Goal: Task Accomplishment & Management: Manage account settings

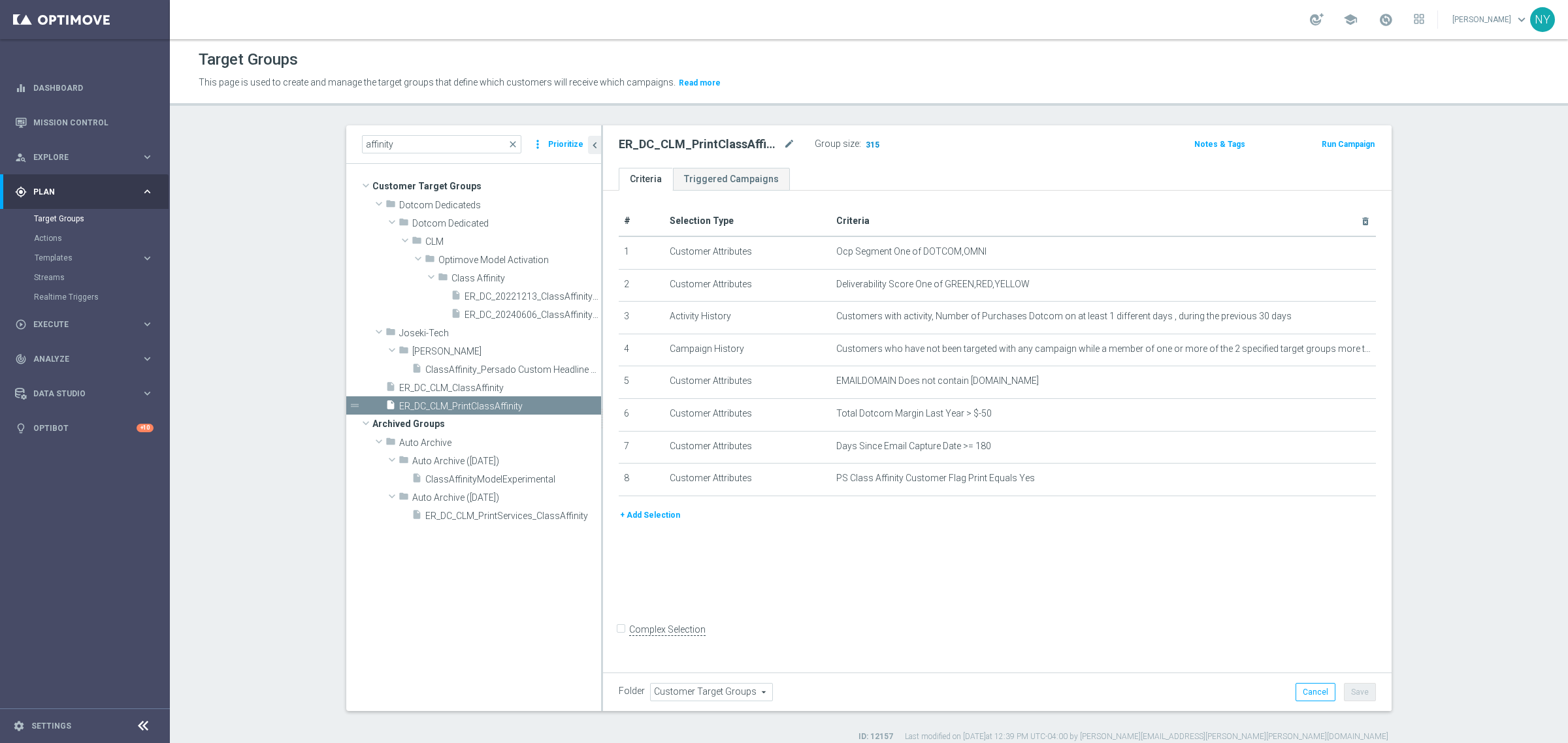
click at [866, 143] on span "315" at bounding box center [872, 146] width 16 height 12
click at [867, 143] on span "315" at bounding box center [872, 146] width 16 height 12
click at [864, 143] on span "315" at bounding box center [872, 146] width 16 height 12
click at [784, 139] on icon "mode_edit" at bounding box center [789, 144] width 11 height 16
click at [755, 144] on input "ER_DC_CLM_PrintClassAffinity" at bounding box center [707, 146] width 176 height 18
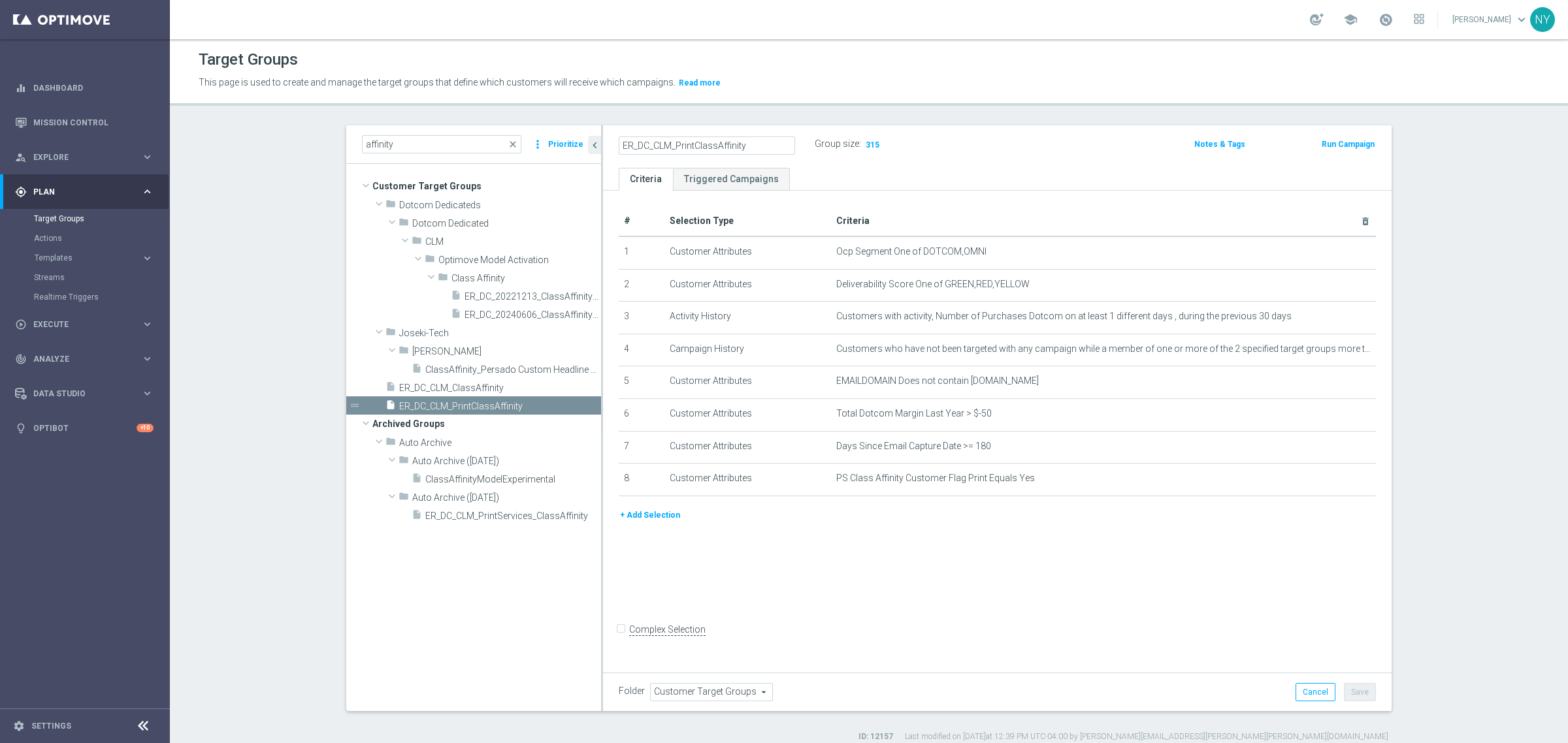
drag, startPoint x: 757, startPoint y: 147, endPoint x: 593, endPoint y: 129, distance: 165.0
click at [593, 129] on as-split "affinity close more_vert Prioritize Customer Target Groups library_add create_n…" at bounding box center [868, 418] width 1045 height 586
click at [784, 145] on icon "mode_edit" at bounding box center [789, 144] width 11 height 16
click at [697, 146] on input "text" at bounding box center [707, 146] width 176 height 18
type input "affinity"
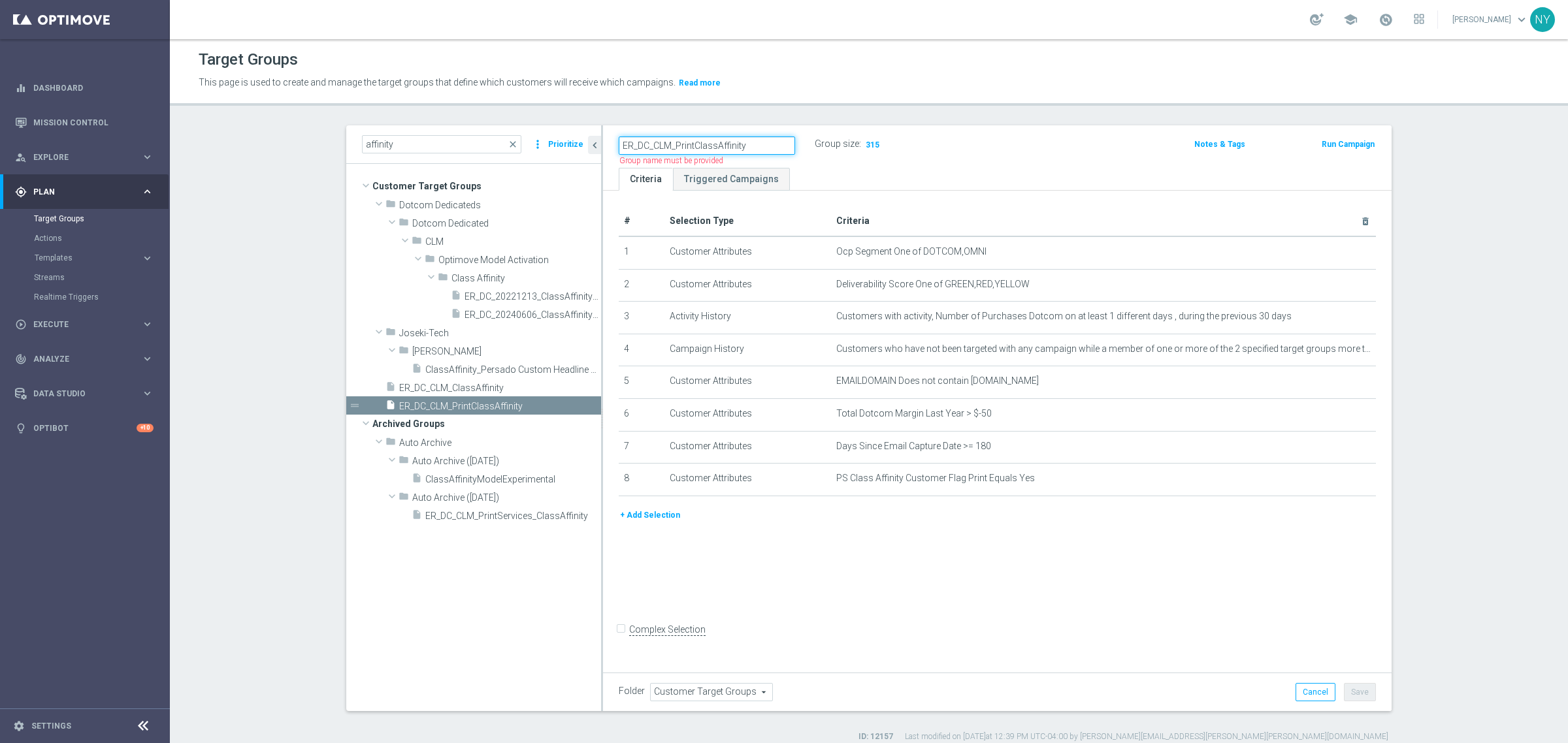
click at [729, 142] on input "ER_DC_CLM_PrintClassAffinity" at bounding box center [707, 146] width 176 height 18
click at [743, 145] on input "ER_DC_CLM_PrintClassAffinity" at bounding box center [707, 146] width 176 height 18
click at [742, 144] on input "ER_DC_CLM_PrintClassAffinity" at bounding box center [707, 146] width 176 height 18
drag, startPoint x: 745, startPoint y: 145, endPoint x: 617, endPoint y: 143, distance: 128.0
click at [619, 143] on input "ER_DC_CLM_PrintClassAffinity" at bounding box center [707, 146] width 176 height 18
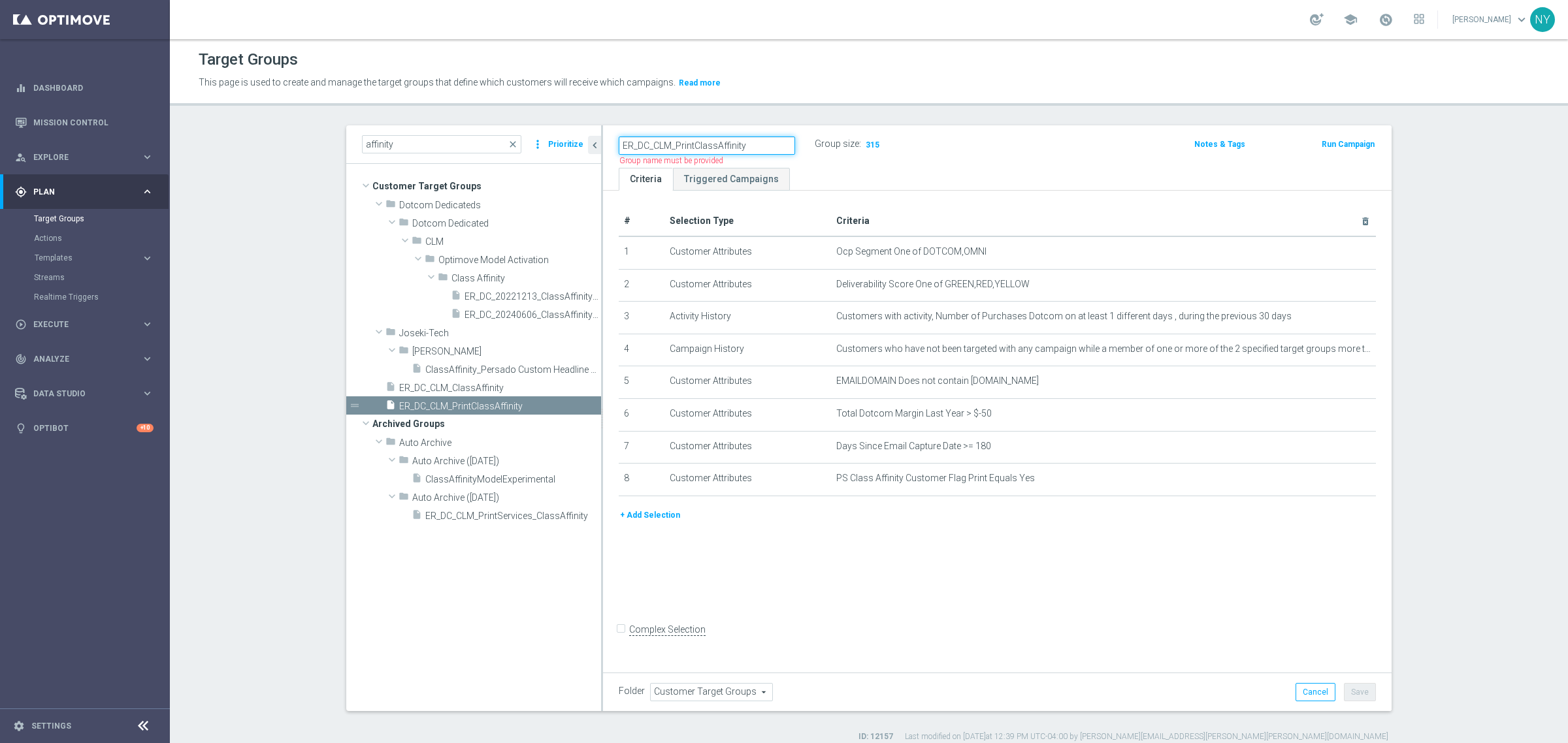
type input "ER_DC_CLM_PrintClassAffinity"
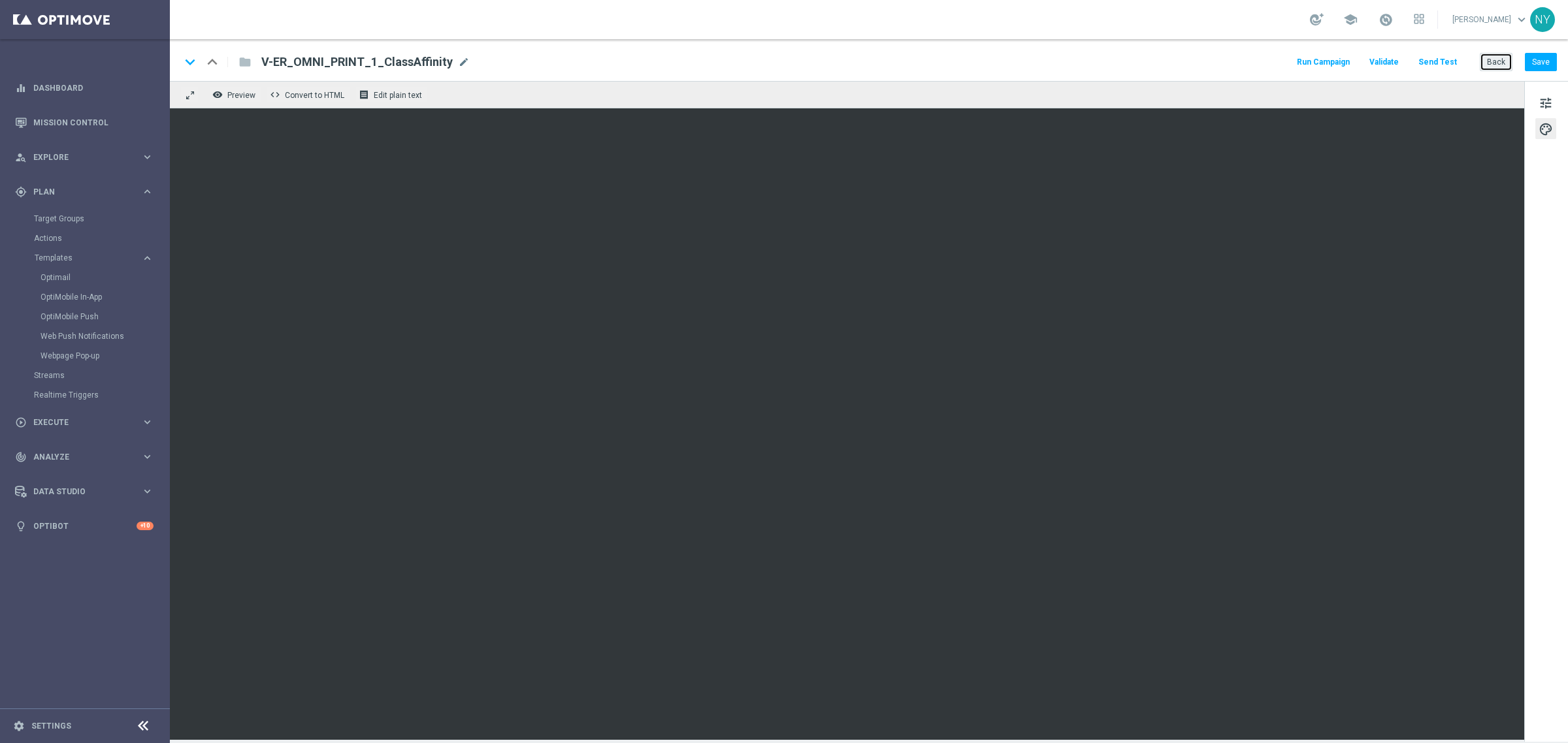
click at [1494, 63] on button "Back" at bounding box center [1496, 62] width 33 height 18
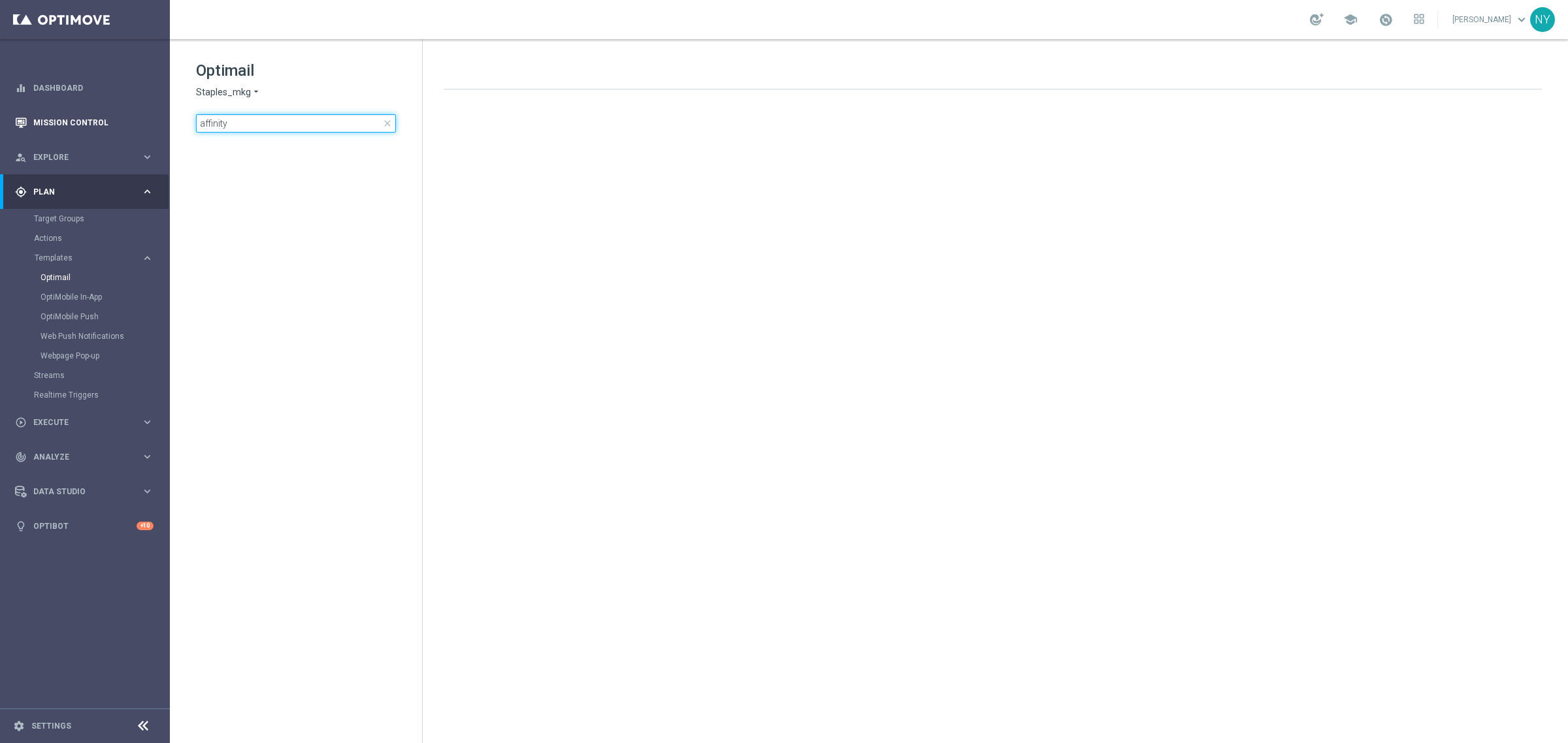
drag, startPoint x: 259, startPoint y: 124, endPoint x: 20, endPoint y: 126, distance: 239.0
click at [20, 126] on main "equalizer Dashboard Mission Control" at bounding box center [784, 371] width 1568 height 743
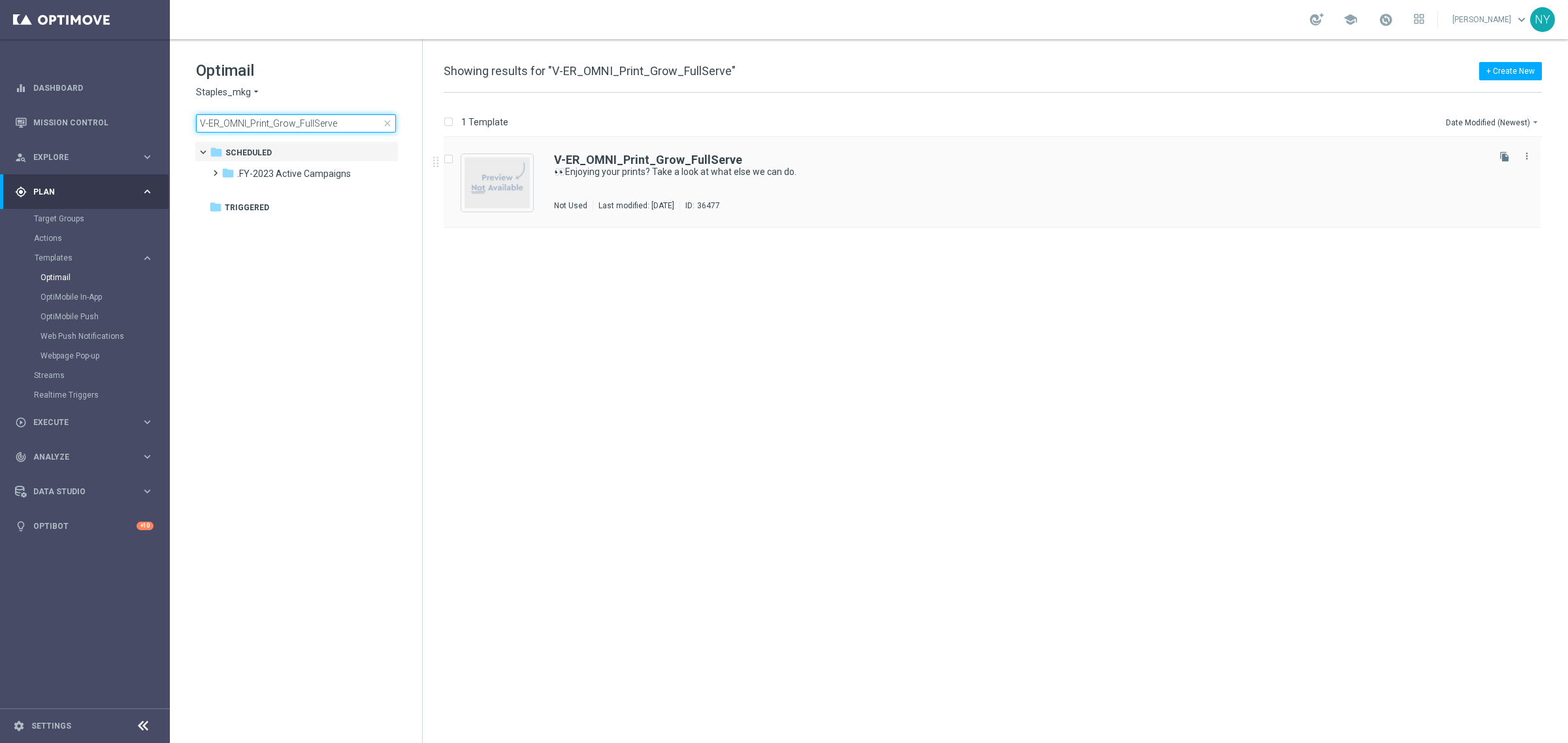
type input "V-ER_OMNI_Print_Grow_FullServe"
click at [654, 161] on b "V-ER_OMNI_Print_Grow_FullServe" at bounding box center [648, 160] width 189 height 14
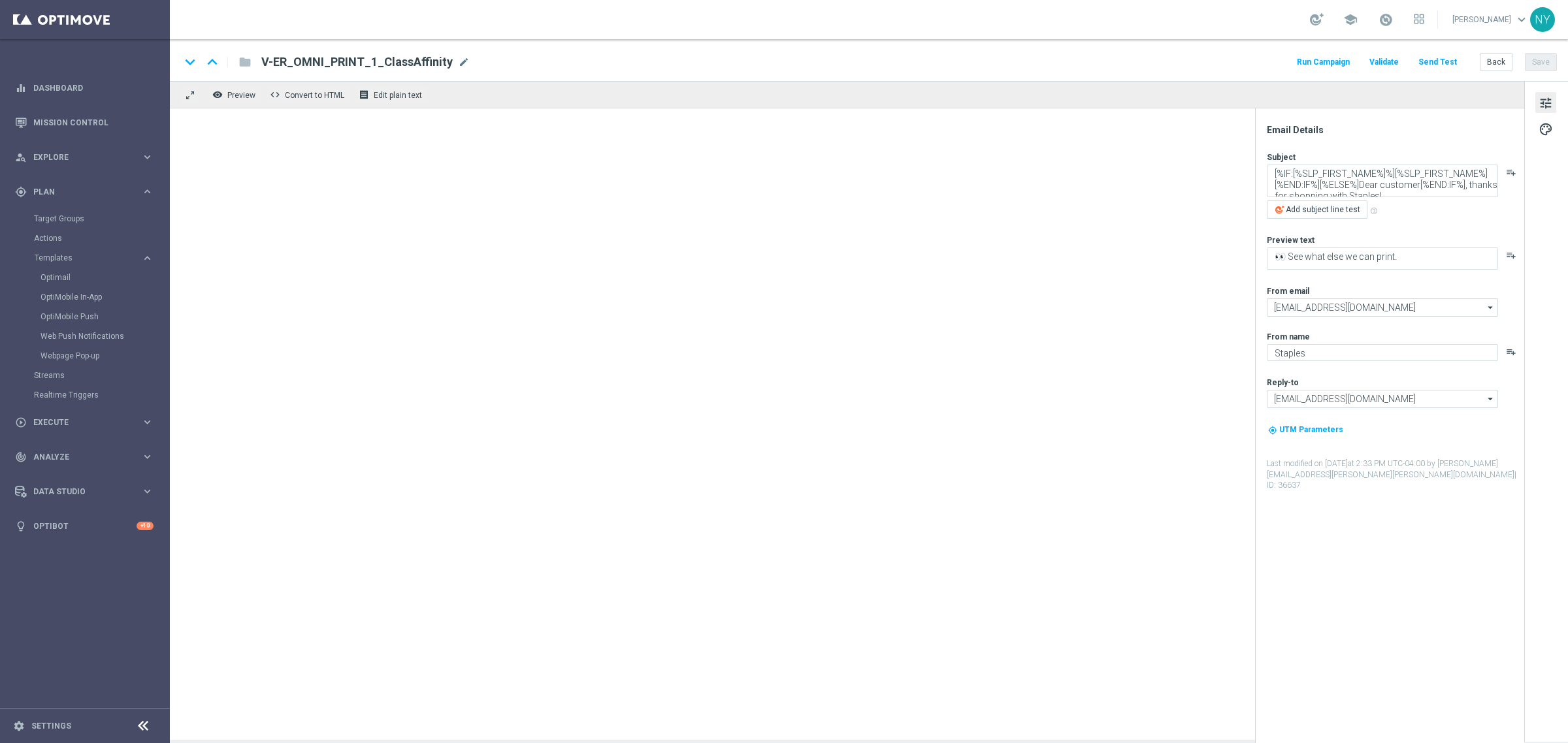
type textarea "👀Enjoying your prints? Take a look at what else we can do."
type textarea "We print it all!"
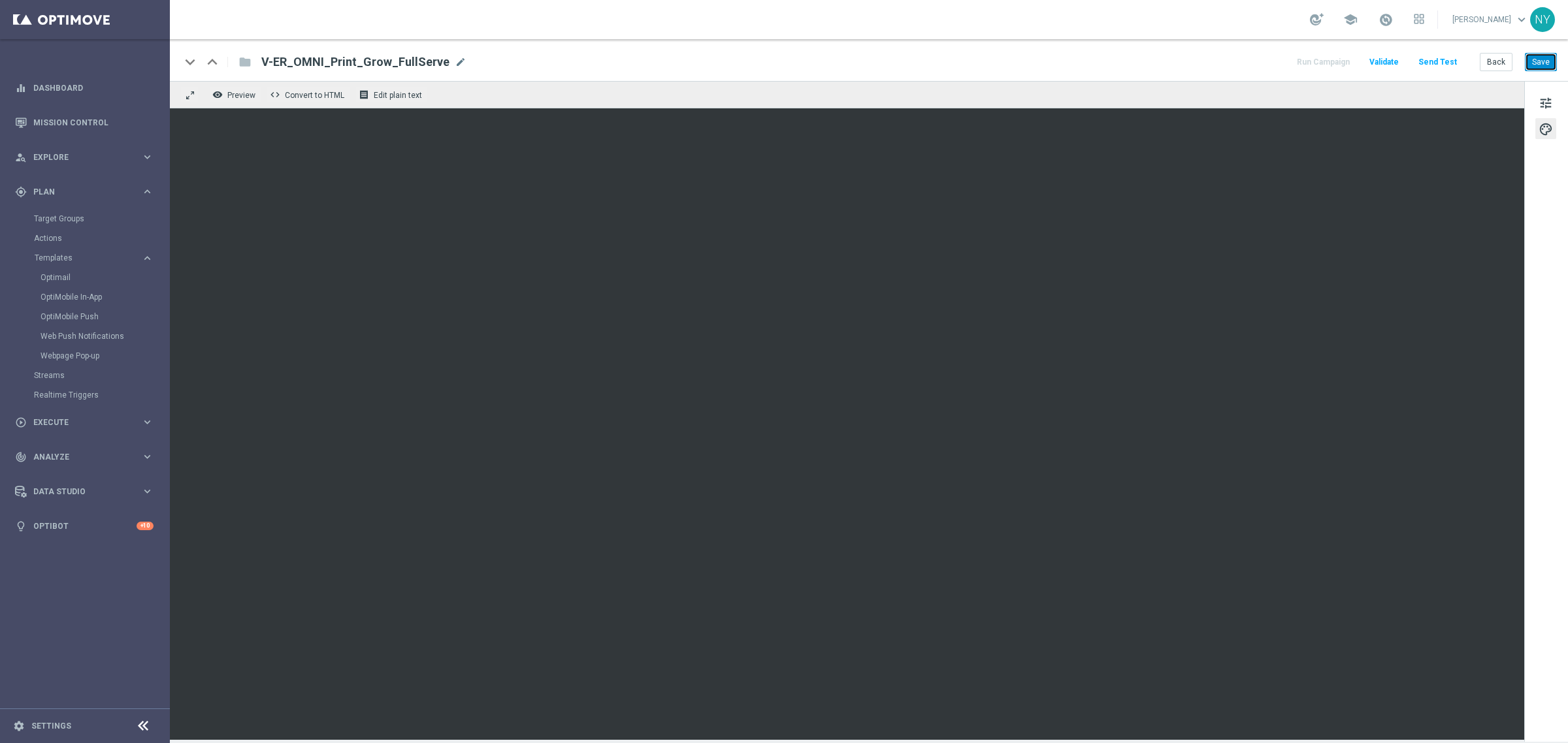
click at [1534, 60] on button "Save" at bounding box center [1540, 62] width 32 height 18
click at [1434, 61] on button "Send Test" at bounding box center [1438, 62] width 43 height 18
click at [1433, 60] on button "Send Test" at bounding box center [1438, 62] width 43 height 18
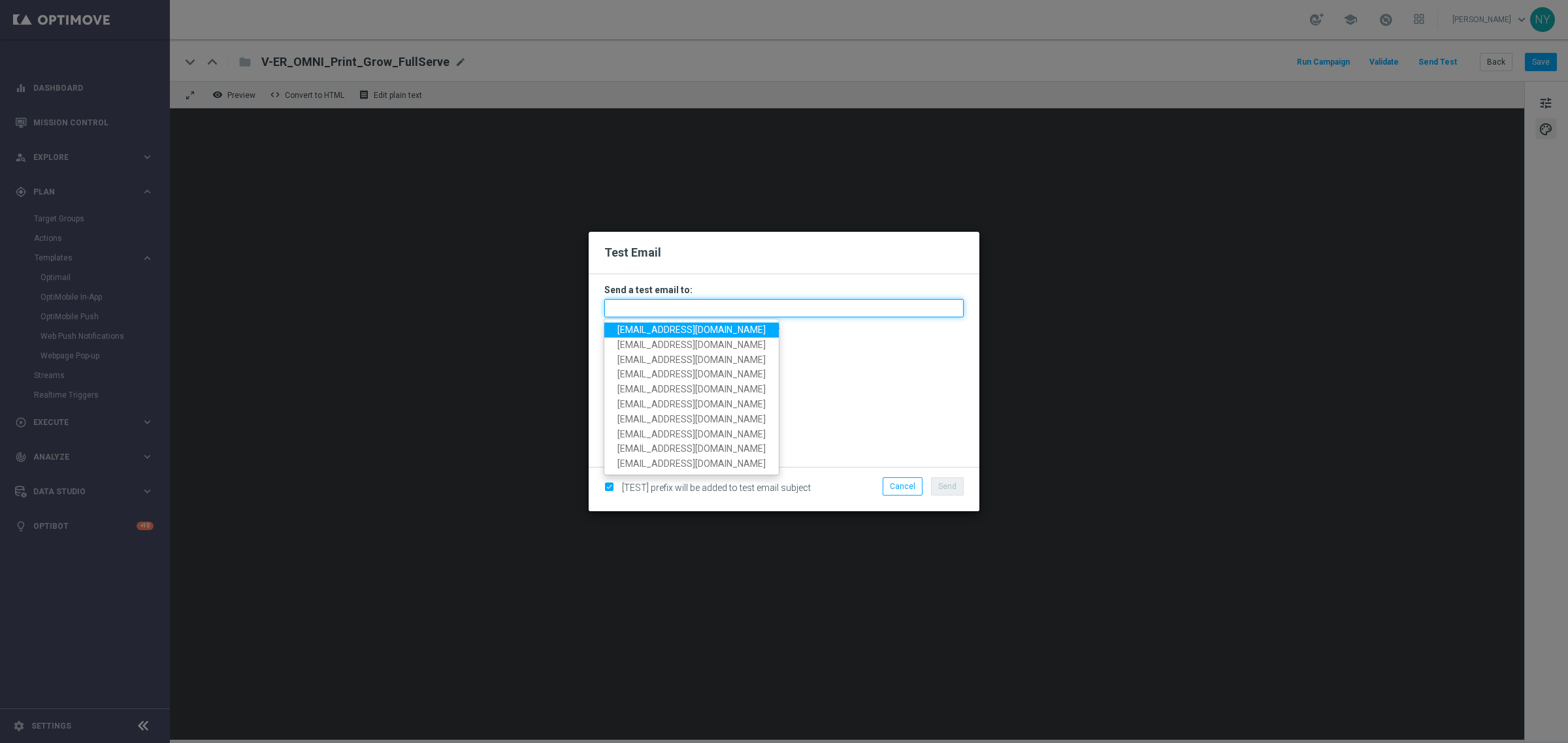
click at [650, 309] on input "text" at bounding box center [784, 308] width 359 height 18
paste input "neilyetts3-bj06m@litmusemail.com"
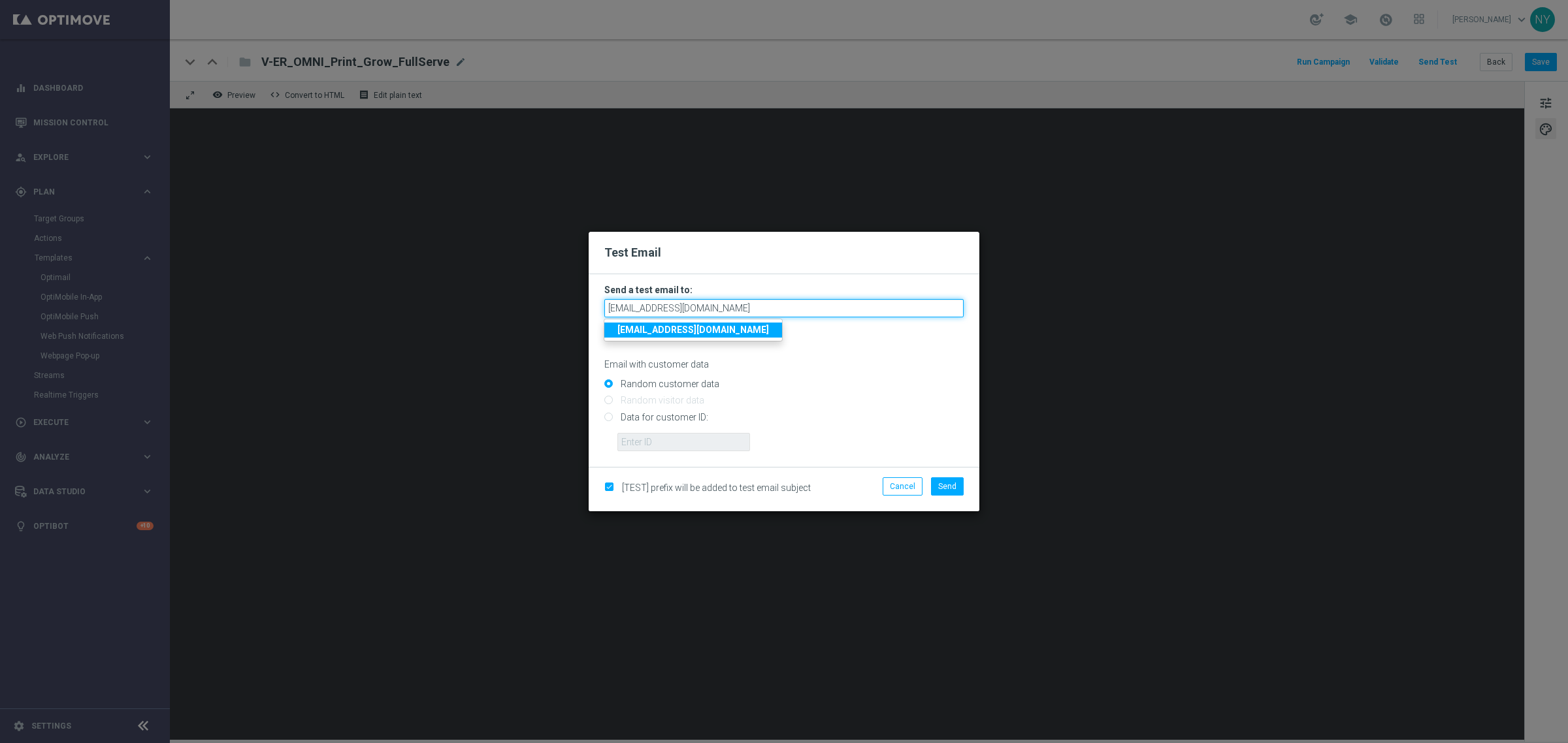
type input "neilyetts3-bj06m@litmusemail.com"
drag, startPoint x: 834, startPoint y: 377, endPoint x: 804, endPoint y: 378, distance: 30.0
click at [835, 377] on div "Random customer data" at bounding box center [784, 382] width 359 height 16
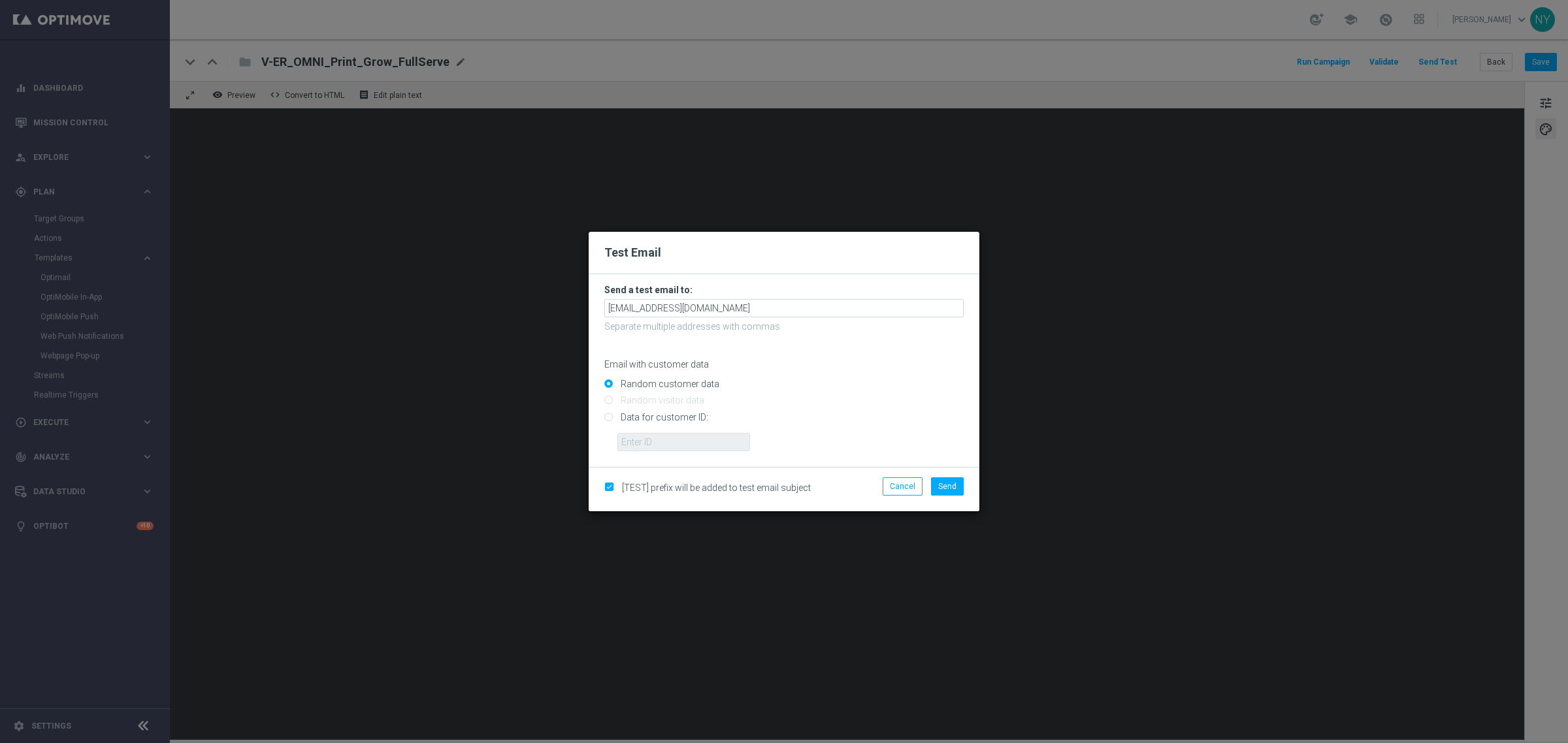
click at [608, 419] on input "Data for customer ID:" at bounding box center [784, 423] width 359 height 18
radio input "true"
click at [675, 439] on input "text" at bounding box center [684, 442] width 133 height 18
paste input "10000006208"
type input "10000006208"
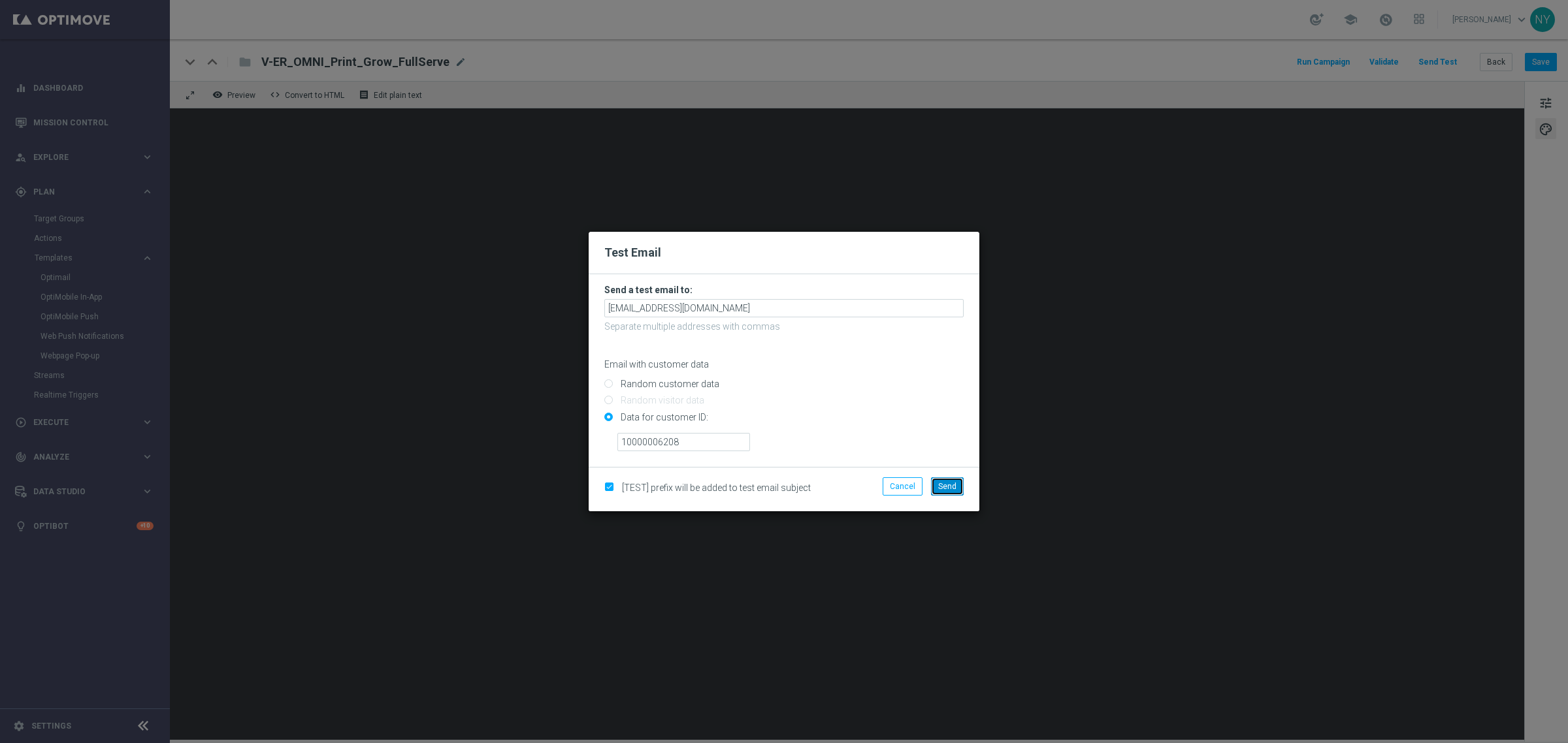
click at [939, 481] on button "Send" at bounding box center [948, 487] width 33 height 18
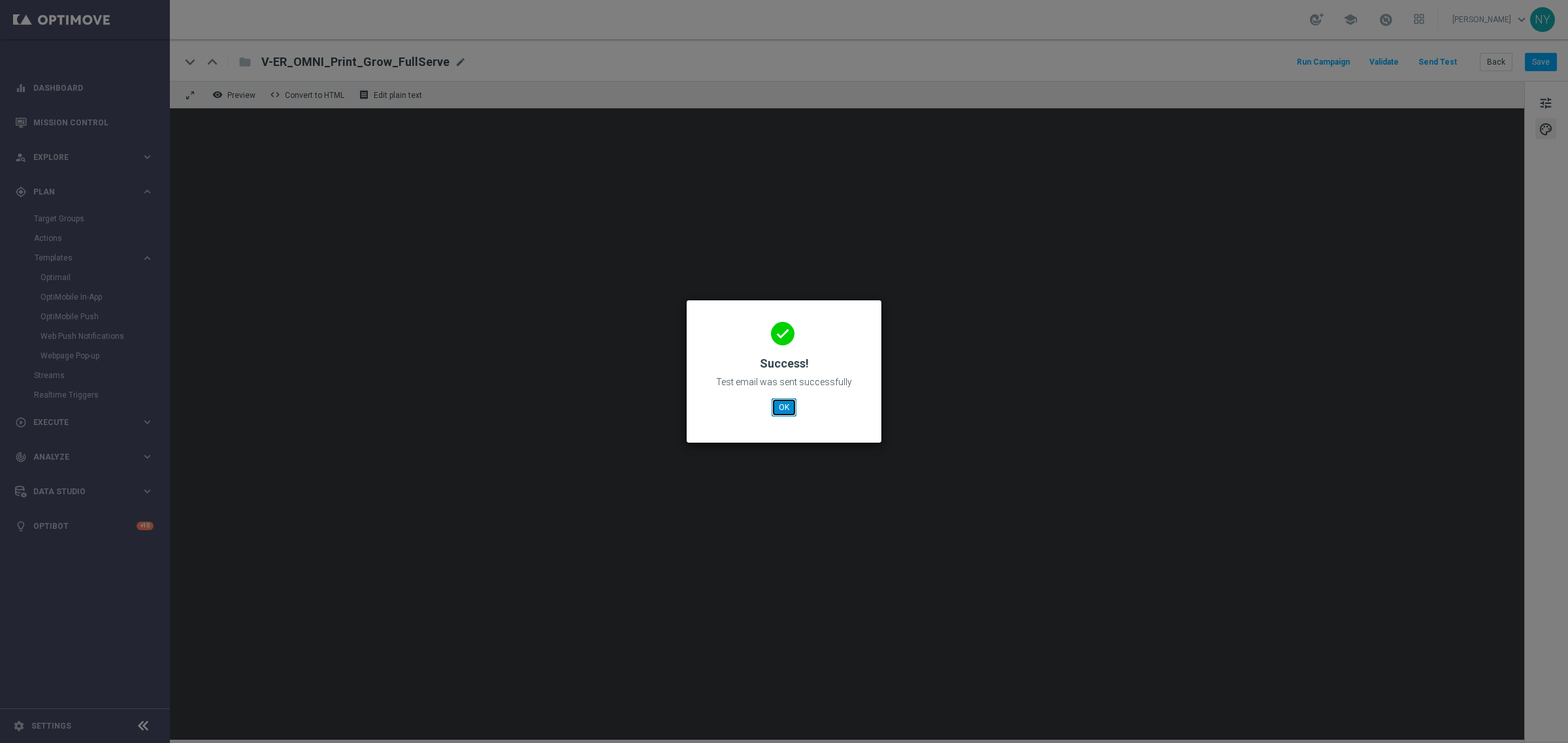
click at [782, 413] on button "OK" at bounding box center [784, 407] width 25 height 18
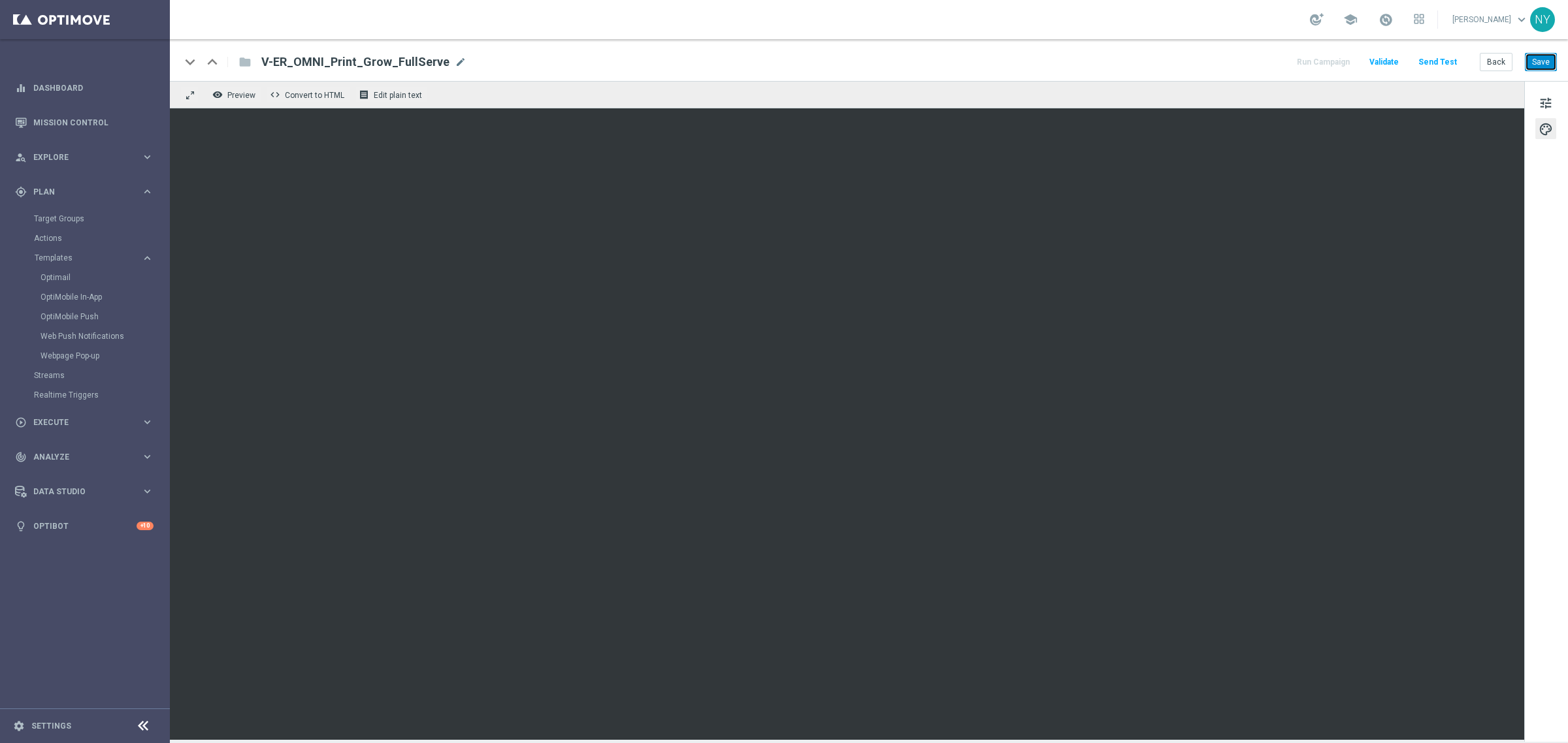
click at [1546, 61] on button "Save" at bounding box center [1540, 62] width 32 height 18
click at [1498, 60] on button "Back" at bounding box center [1496, 62] width 33 height 18
click at [1438, 60] on button "Send Test" at bounding box center [1438, 62] width 43 height 18
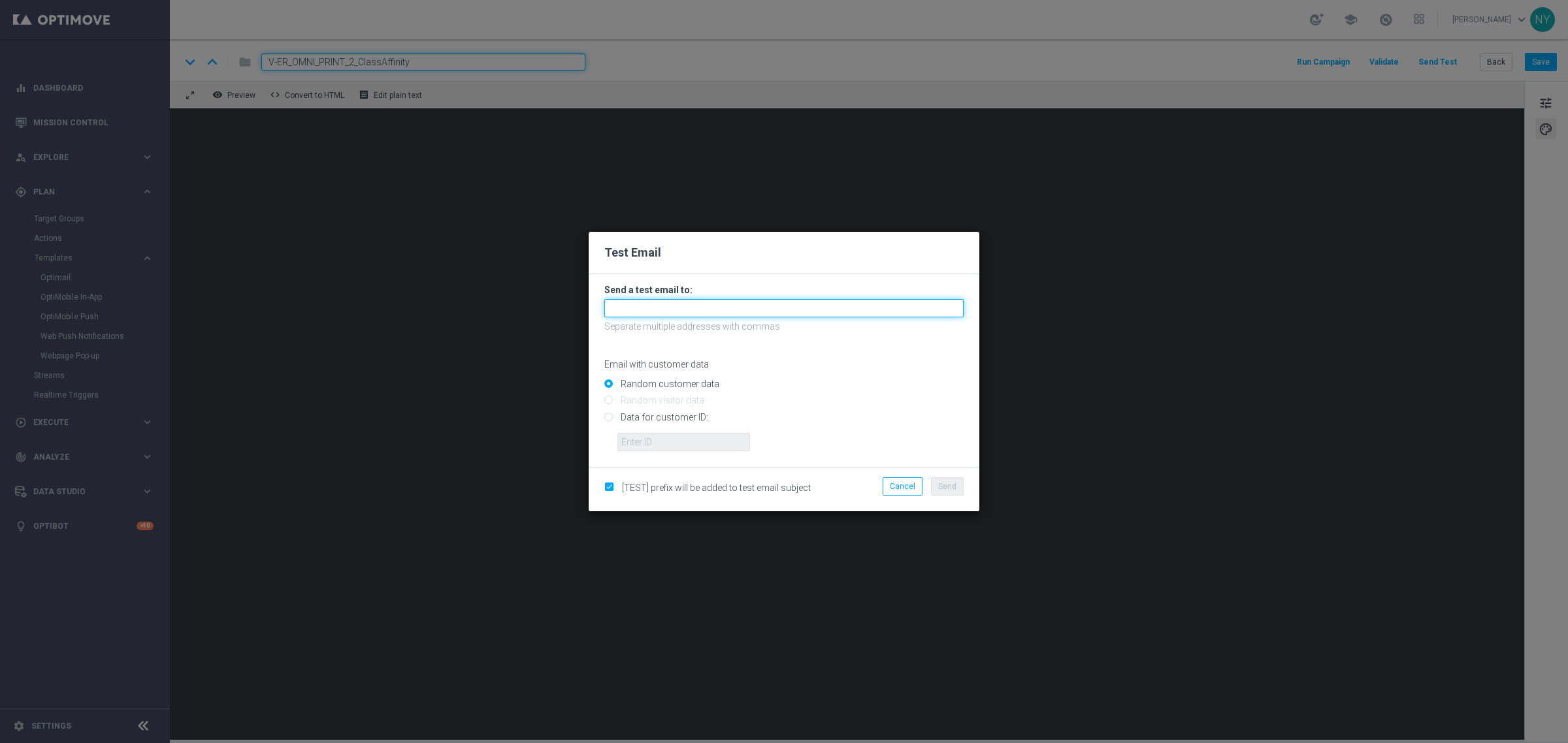
click at [645, 307] on input "text" at bounding box center [784, 308] width 359 height 18
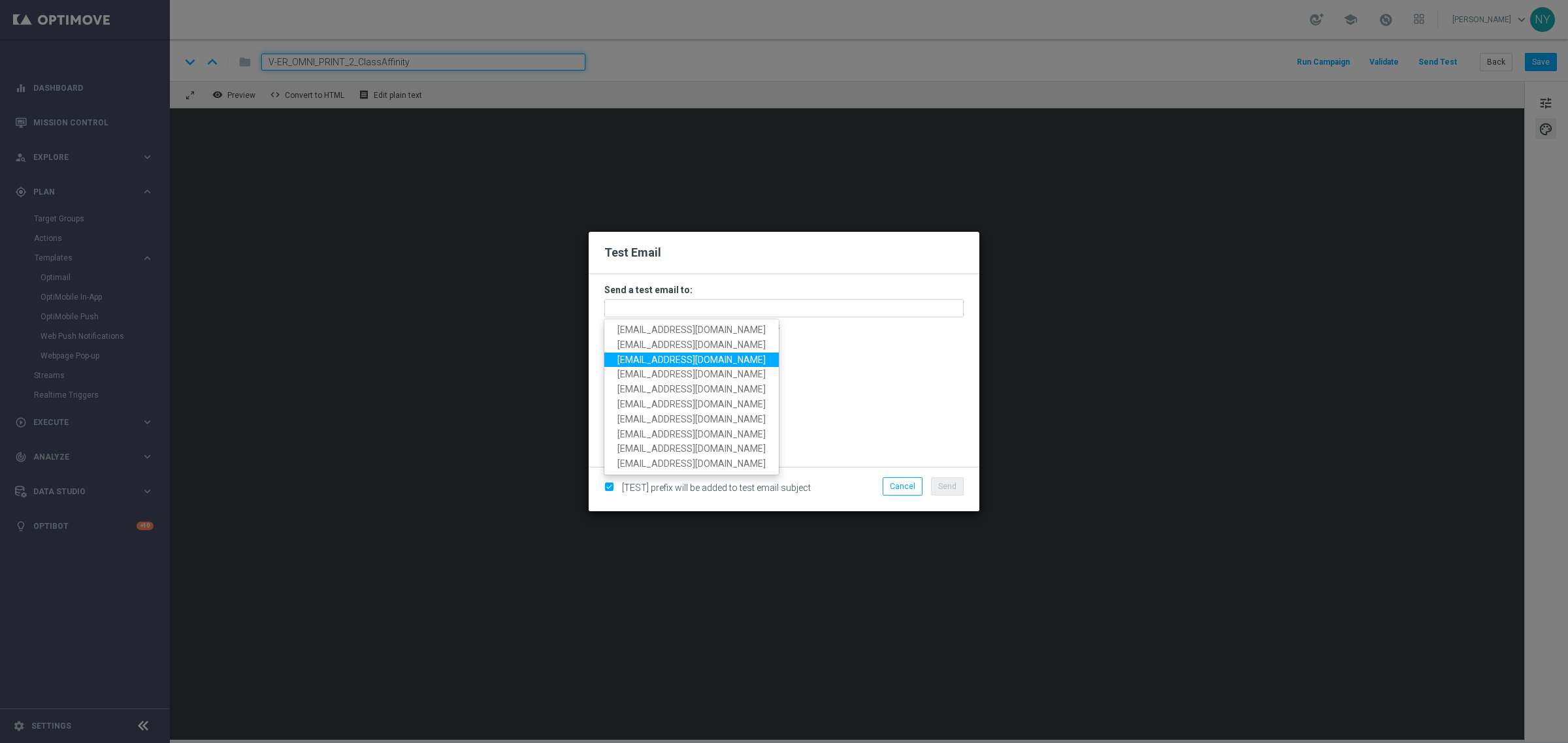
click at [661, 361] on span "neilyetts3@litmusemail.com" at bounding box center [691, 359] width 148 height 11
type input "neilyetts3@litmusemail.com"
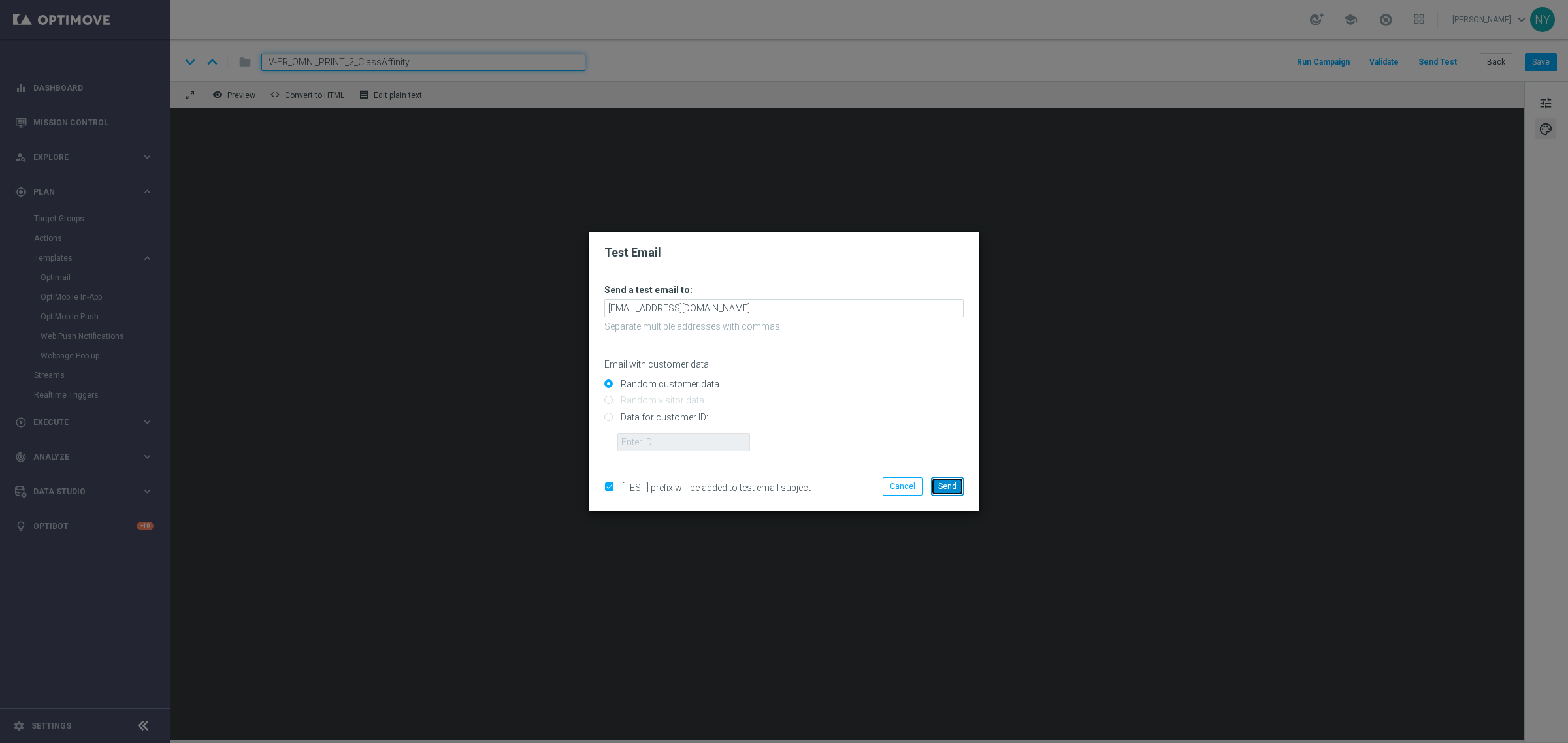
click at [946, 482] on span "Send" at bounding box center [948, 486] width 18 height 9
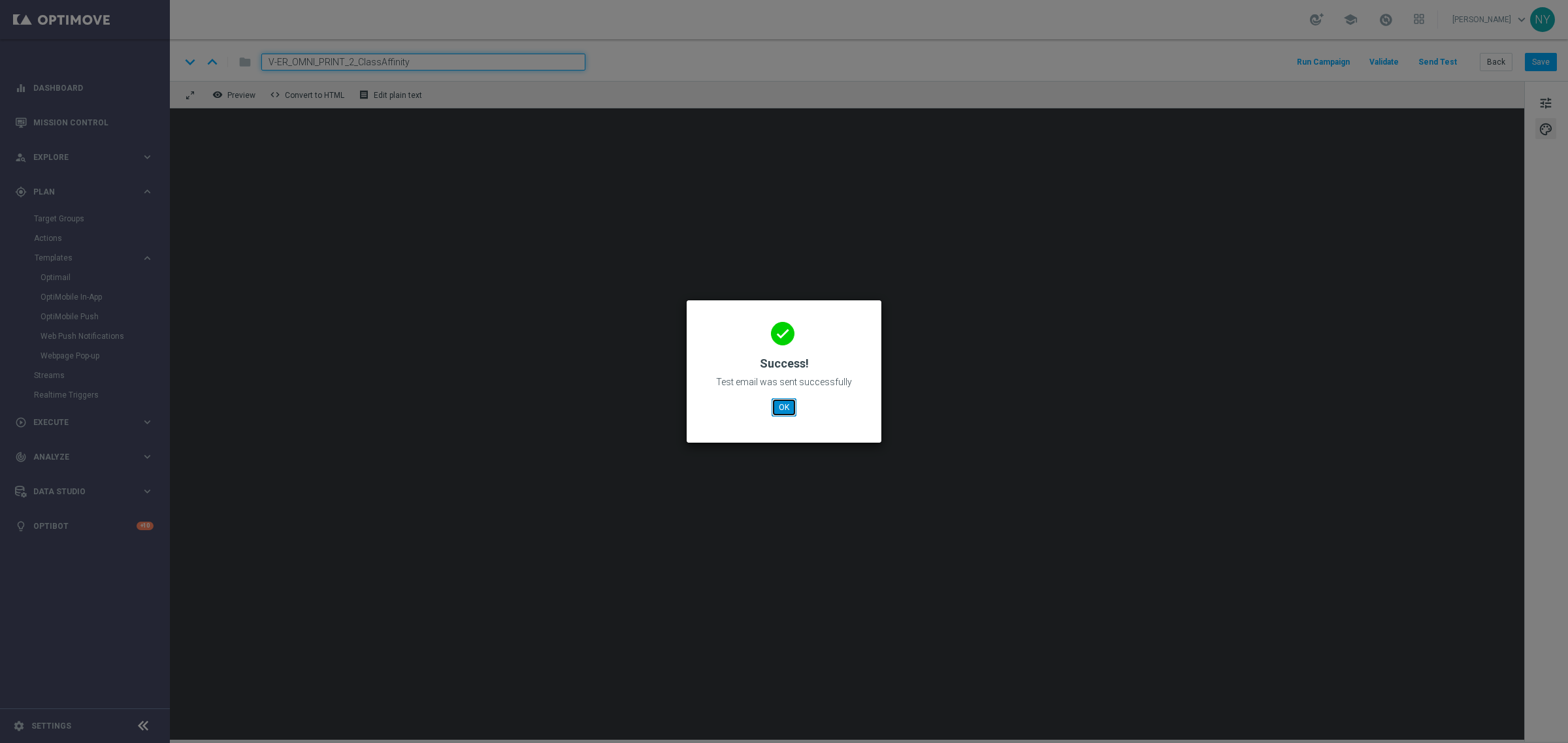
click at [789, 405] on button "OK" at bounding box center [784, 407] width 25 height 18
